Goal: Navigation & Orientation: Find specific page/section

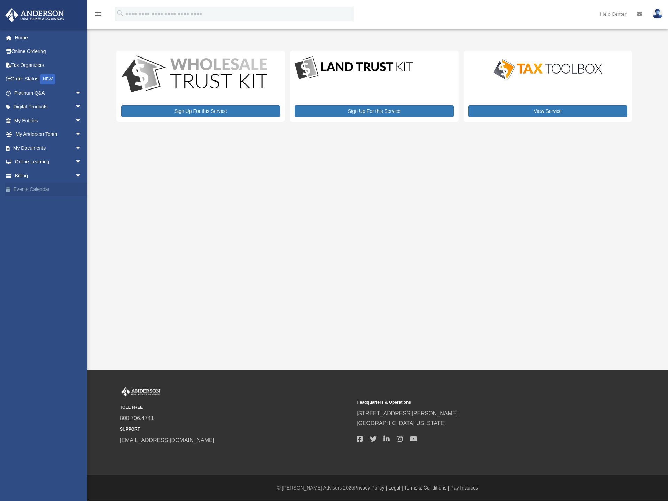
click at [29, 187] on link "Events Calendar" at bounding box center [48, 190] width 87 height 14
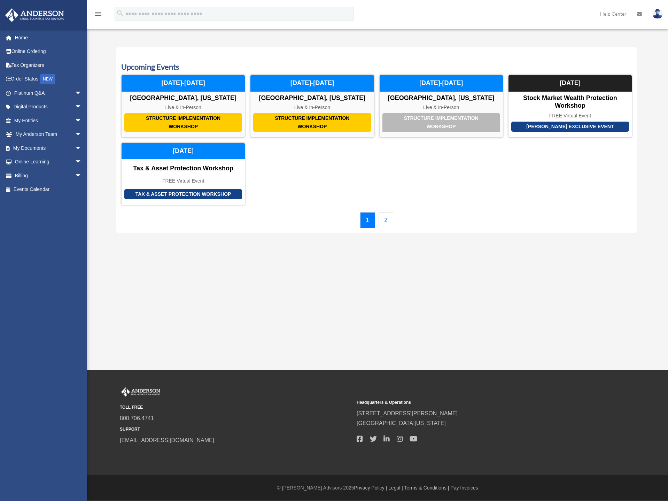
click at [385, 224] on link "2" at bounding box center [386, 220] width 15 height 16
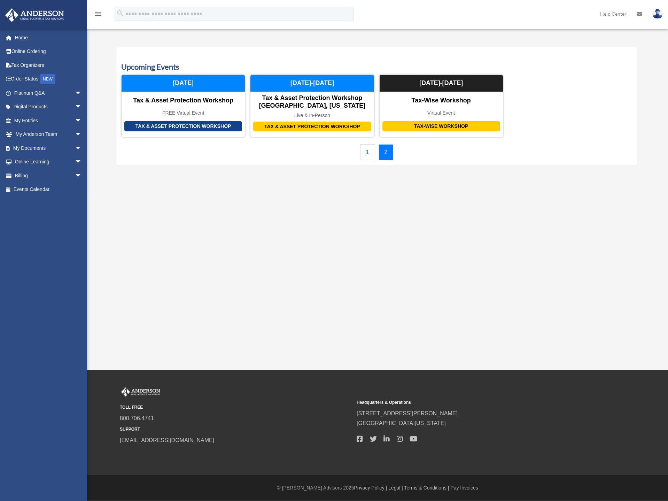
click at [371, 154] on link "1" at bounding box center [367, 152] width 15 height 16
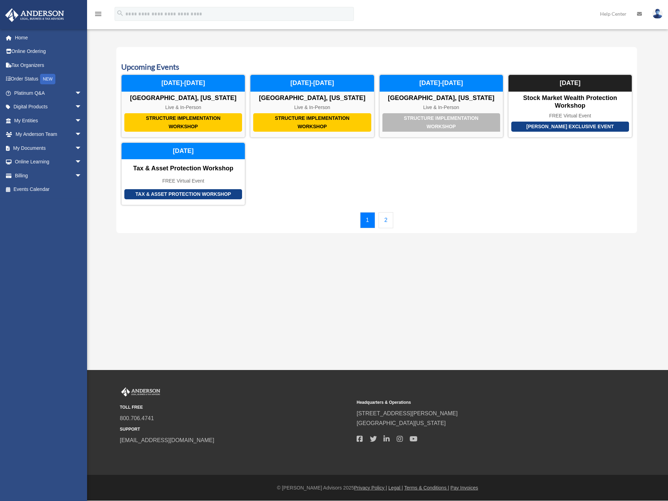
click at [389, 217] on link "2" at bounding box center [386, 220] width 15 height 16
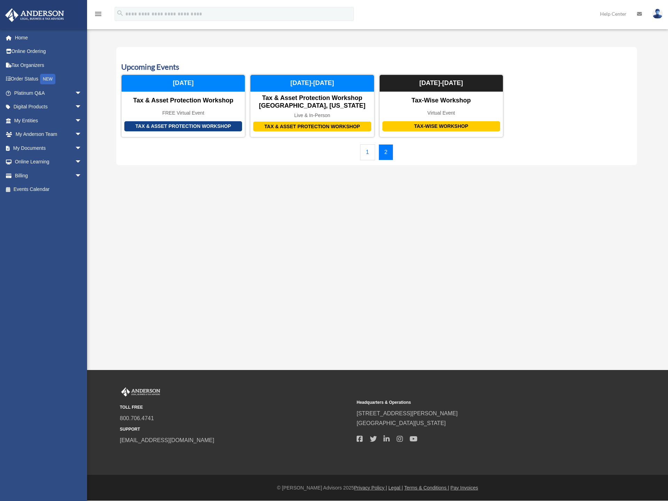
click at [368, 158] on link "1" at bounding box center [367, 152] width 15 height 16
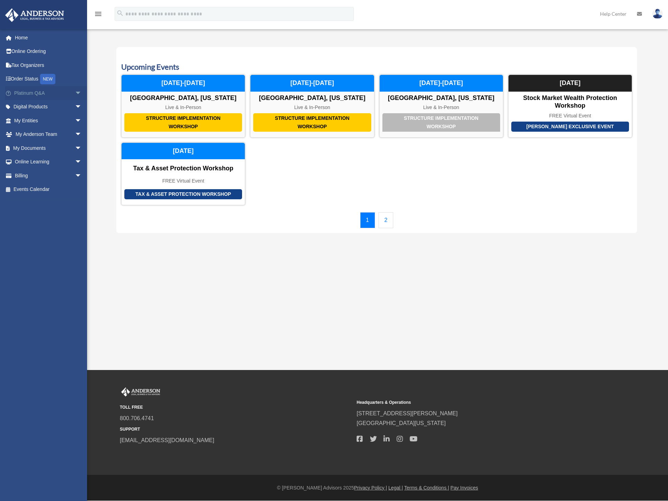
click at [22, 92] on link "Platinum Q&A arrow_drop_down" at bounding box center [48, 93] width 87 height 14
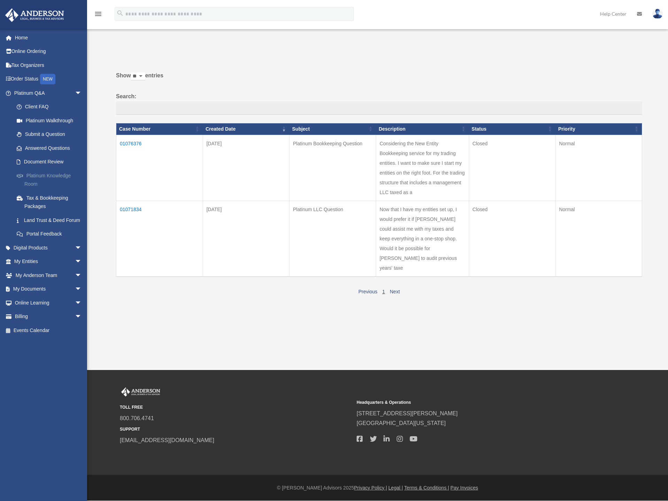
click at [42, 169] on link "Platinum Knowledge Room" at bounding box center [51, 180] width 83 height 22
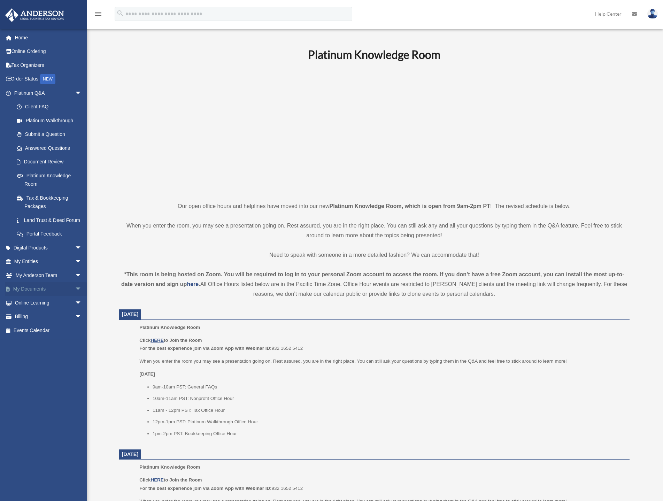
click at [75, 296] on span "arrow_drop_down" at bounding box center [82, 289] width 14 height 14
